Goal: Find specific page/section: Find specific page/section

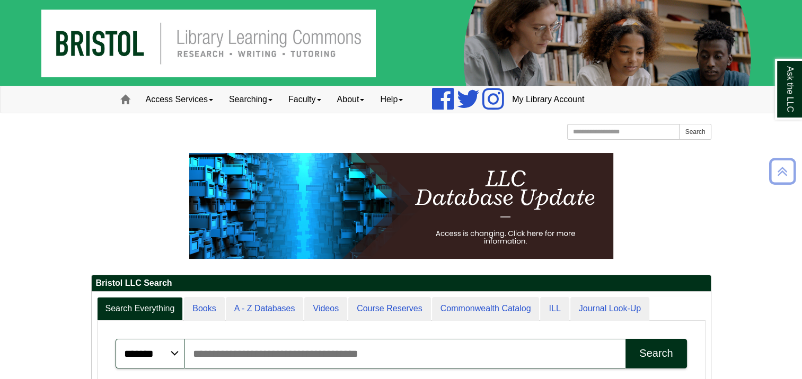
scroll to position [127, 619]
click at [165, 103] on link "Access Services" at bounding box center [179, 99] width 83 height 26
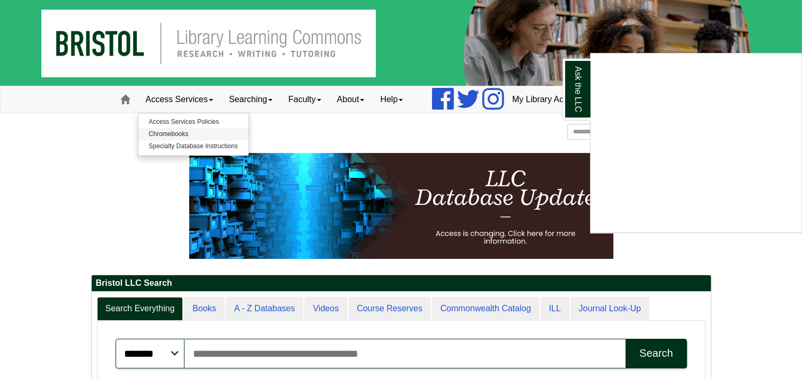
click at [173, 136] on div "Ask the LLC" at bounding box center [401, 189] width 802 height 379
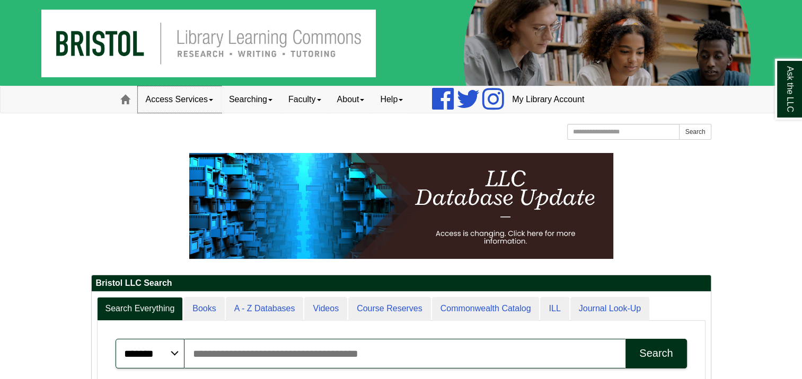
click at [176, 101] on link "Access Services" at bounding box center [179, 99] width 83 height 26
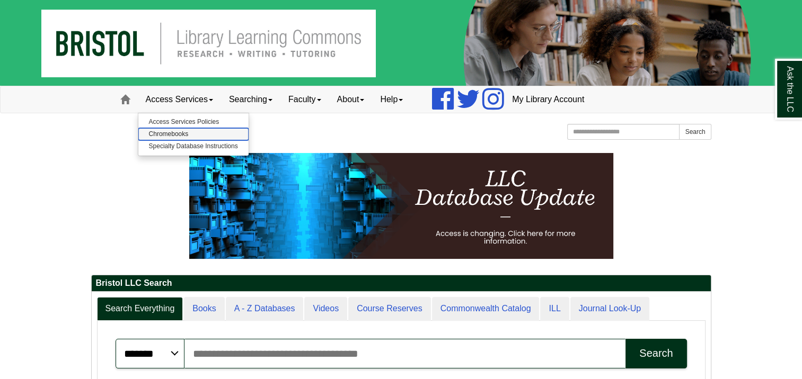
click at [168, 134] on link "Chromebooks" at bounding box center [193, 134] width 110 height 12
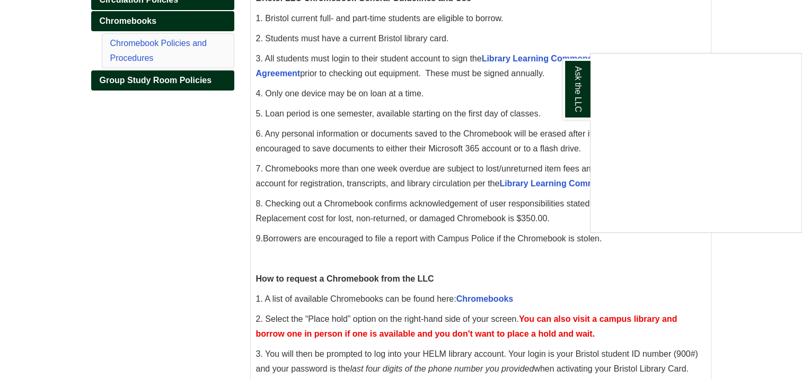
scroll to position [265, 0]
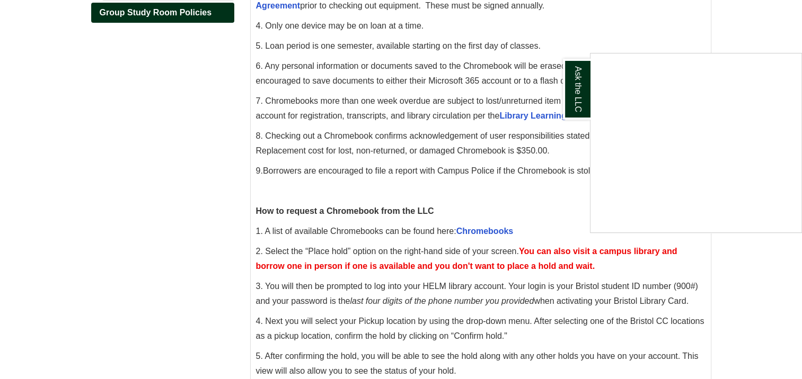
click at [552, 241] on div "Ask the LLC" at bounding box center [401, 189] width 802 height 379
